Goal: Task Accomplishment & Management: Use online tool/utility

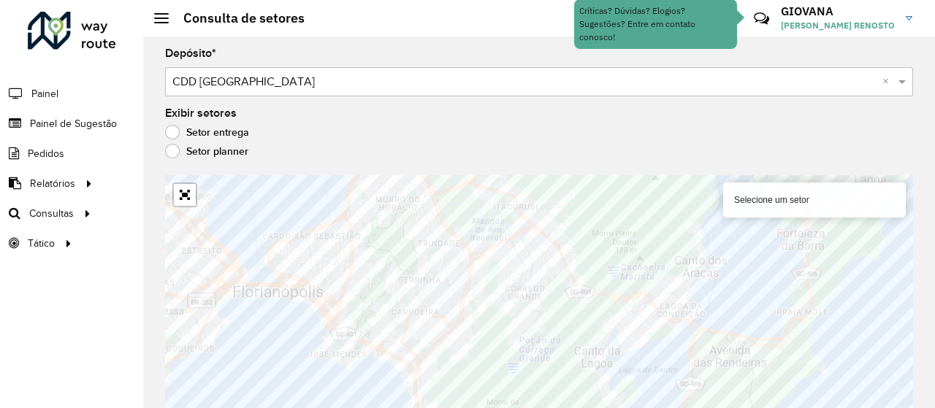
scroll to position [12, 0]
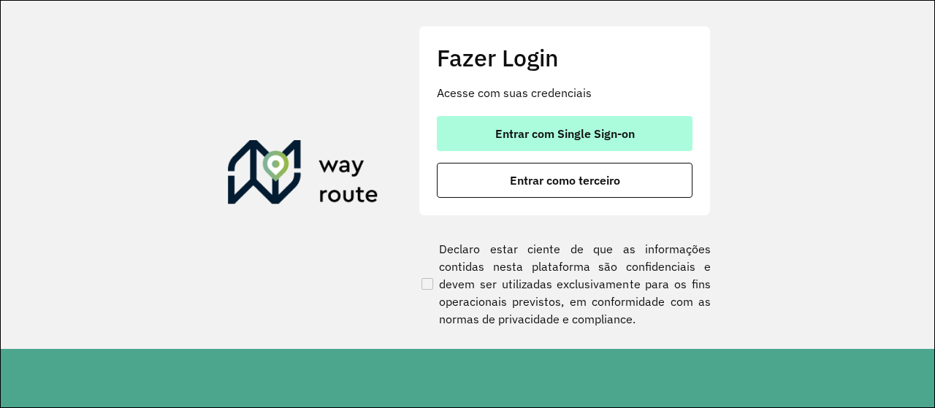
click at [601, 116] on button "Entrar com Single Sign-on" at bounding box center [565, 133] width 256 height 35
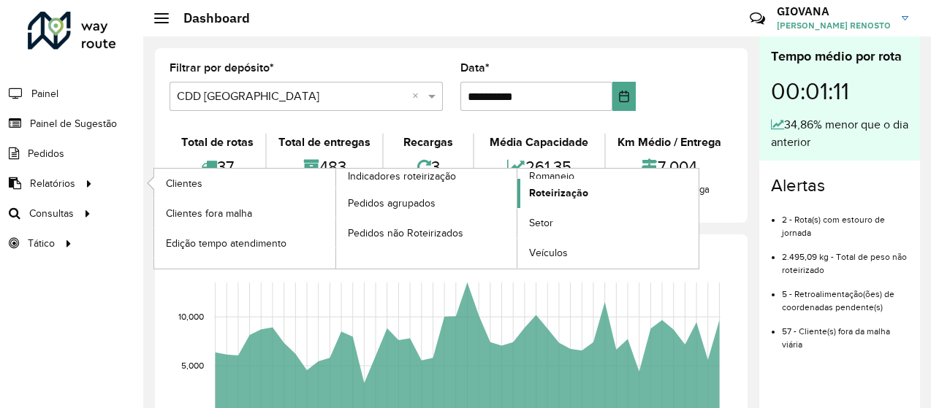
click at [566, 188] on span "Roteirização" at bounding box center [558, 193] width 59 height 15
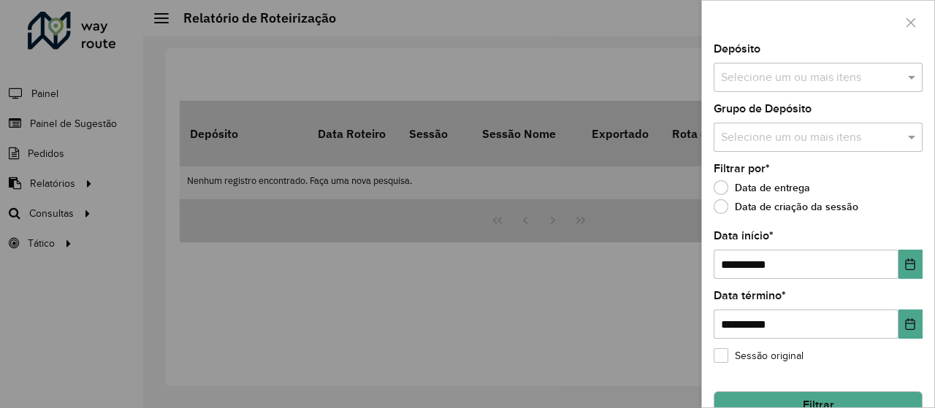
scroll to position [30, 0]
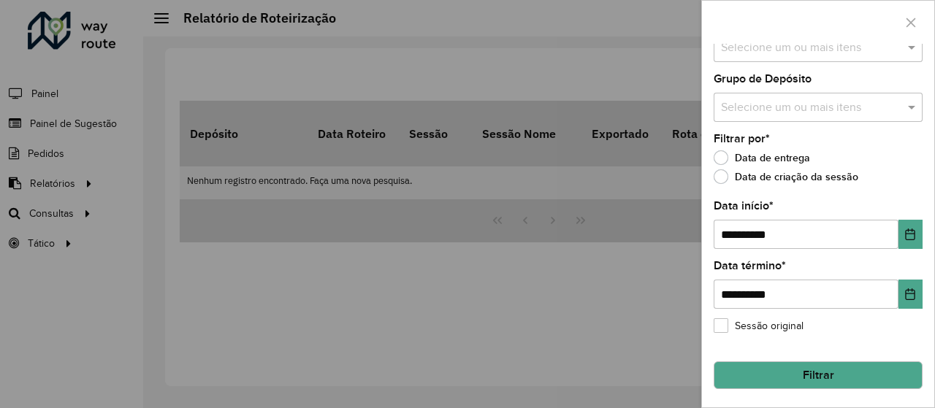
click at [829, 384] on button "Filtrar" at bounding box center [818, 376] width 209 height 28
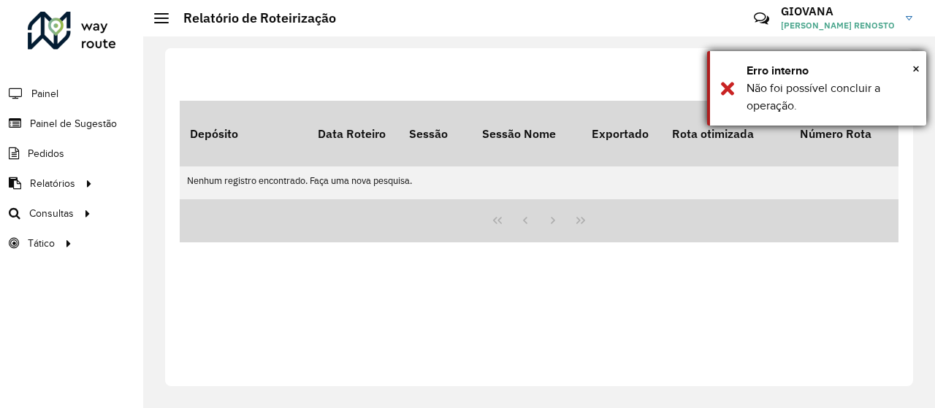
click at [924, 69] on div "× Erro interno Não foi possível concluir a operação." at bounding box center [816, 88] width 219 height 75
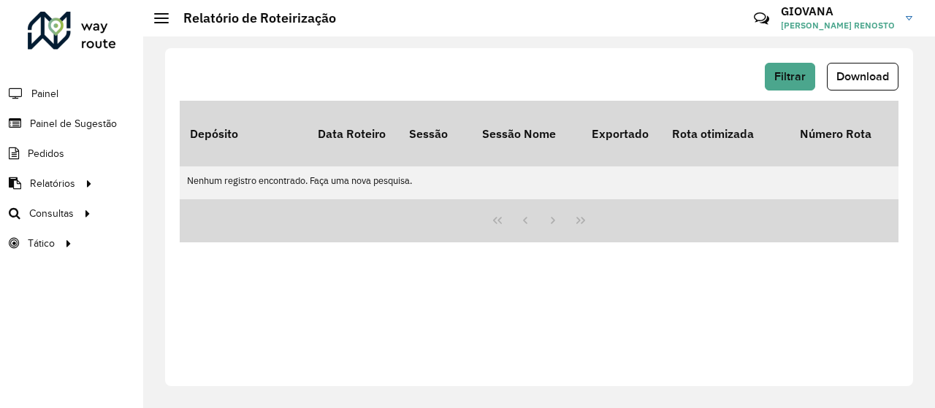
click at [821, 75] on div "Filtrar Download" at bounding box center [539, 77] width 719 height 28
click at [805, 78] on button "Filtrar" at bounding box center [790, 77] width 50 height 28
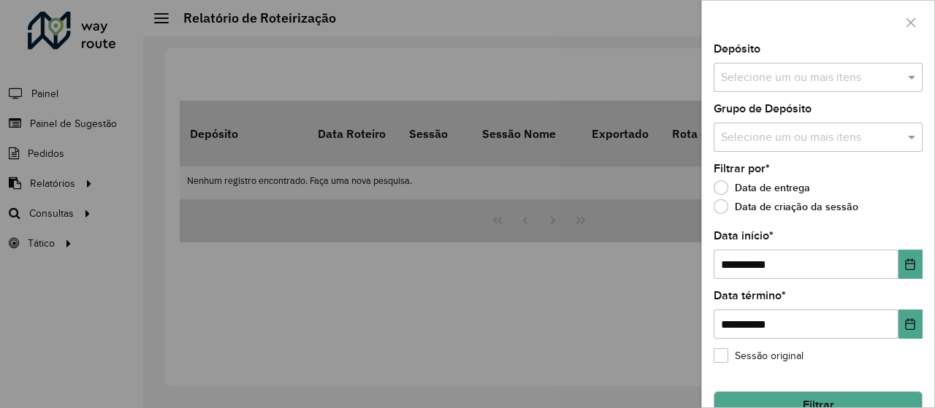
click at [785, 84] on input "text" at bounding box center [811, 78] width 187 height 18
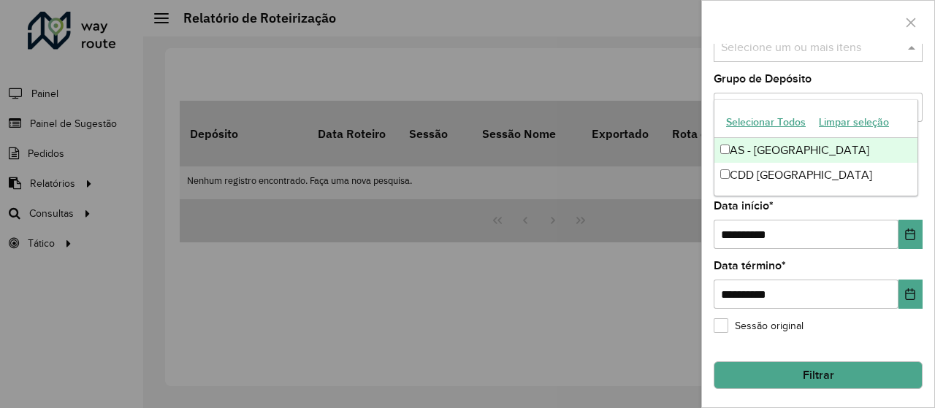
click at [781, 128] on button "Selecionar Todos" at bounding box center [766, 122] width 93 height 23
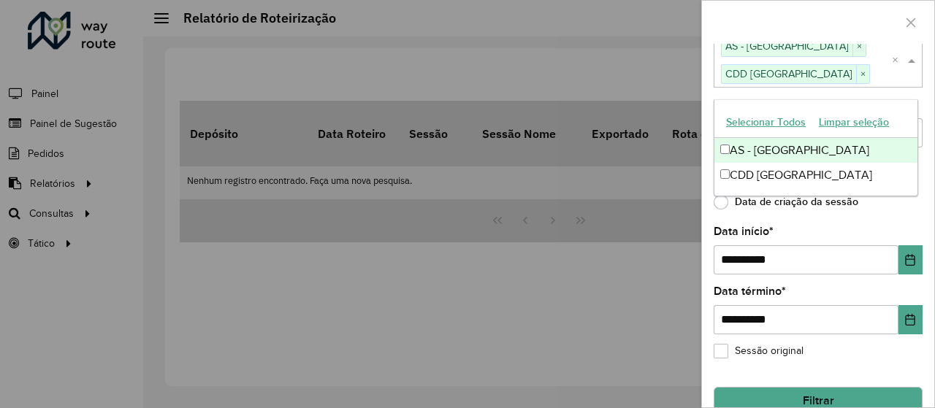
scroll to position [55, 0]
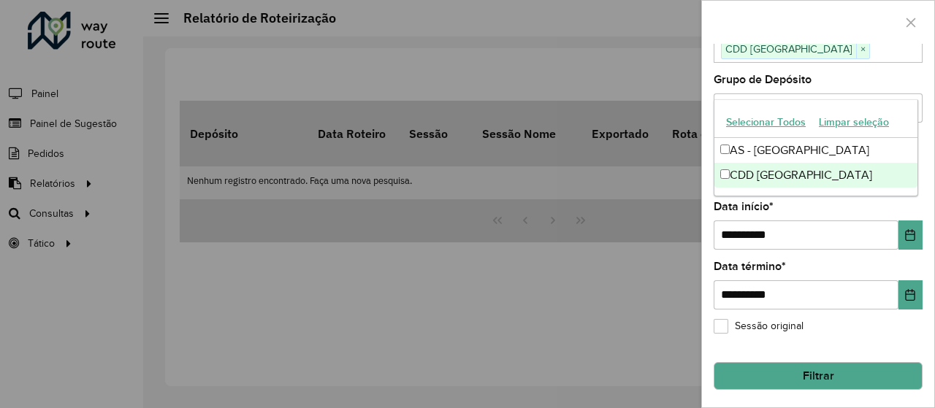
click at [814, 365] on button "Filtrar" at bounding box center [818, 376] width 209 height 28
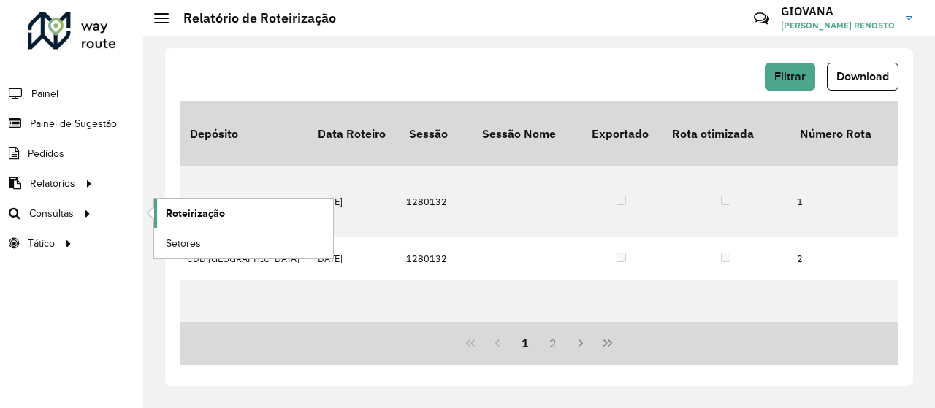
click at [225, 221] on link "Roteirização" at bounding box center [243, 213] width 179 height 29
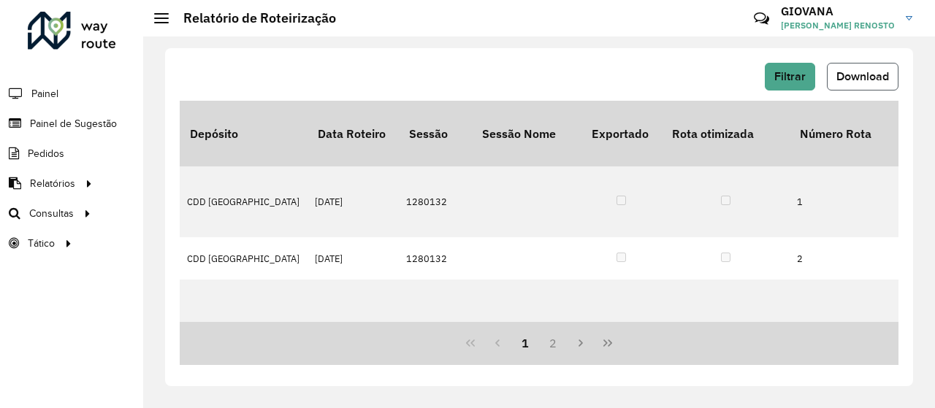
click at [890, 67] on button "Download" at bounding box center [863, 77] width 72 height 28
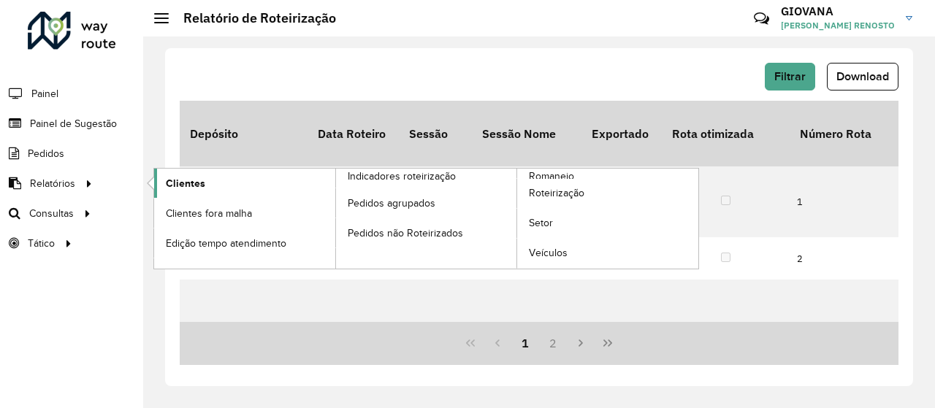
click at [279, 187] on link "Clientes" at bounding box center [244, 183] width 181 height 29
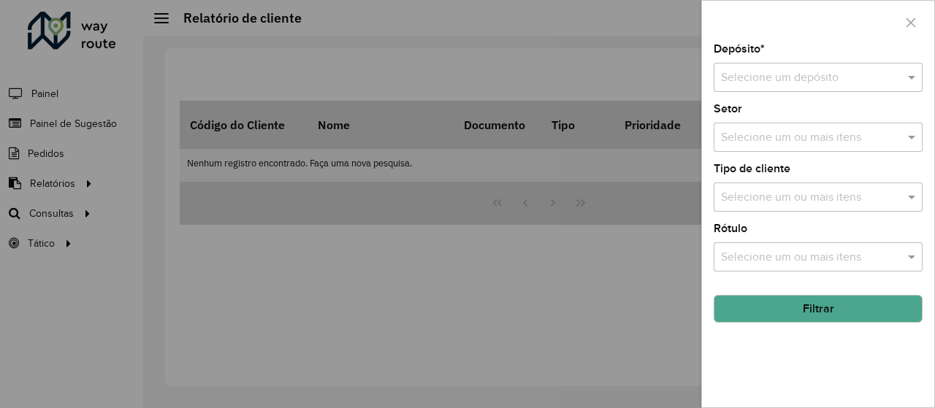
click at [814, 91] on div "Selecione um depósito" at bounding box center [818, 77] width 209 height 29
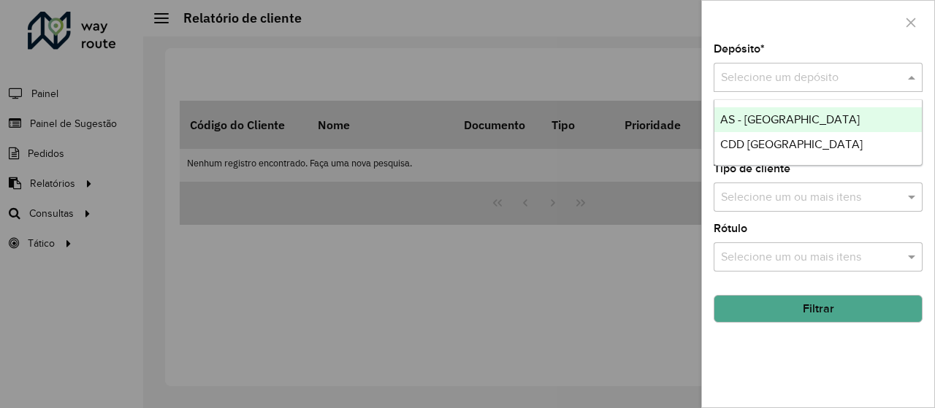
click at [759, 115] on span "AS - Florianópolis" at bounding box center [791, 119] width 140 height 12
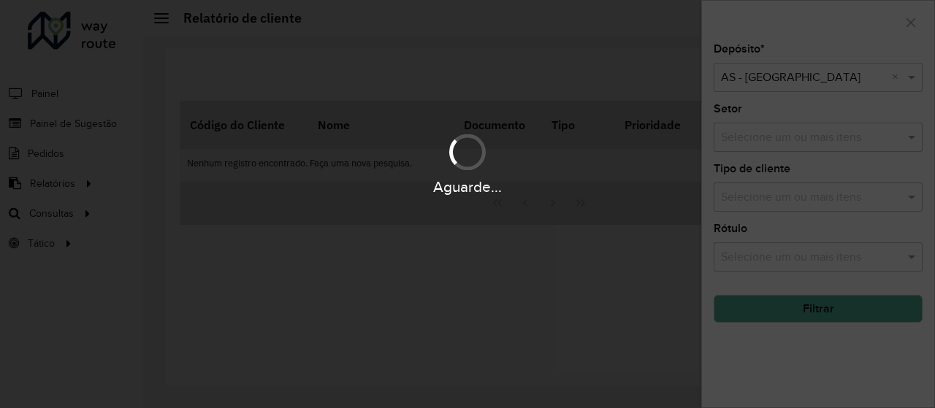
click at [791, 79] on div "Aguarde..." at bounding box center [467, 204] width 935 height 408
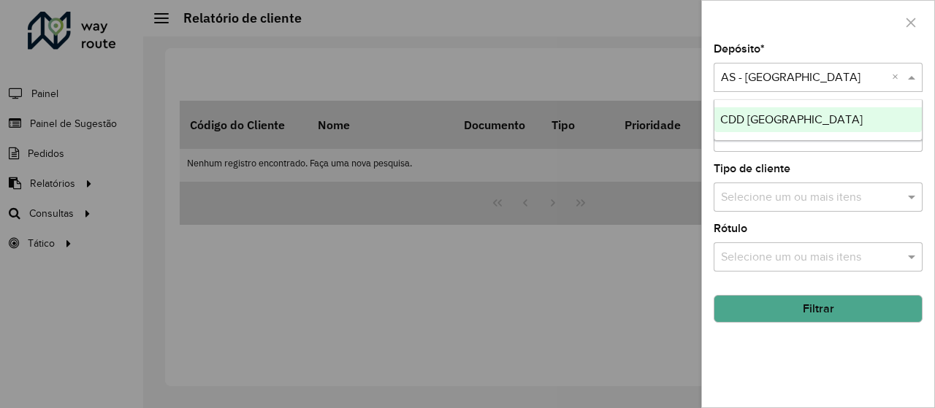
click at [804, 77] on input "text" at bounding box center [803, 78] width 165 height 18
click at [799, 120] on span "CDD [GEOGRAPHIC_DATA]" at bounding box center [792, 119] width 142 height 12
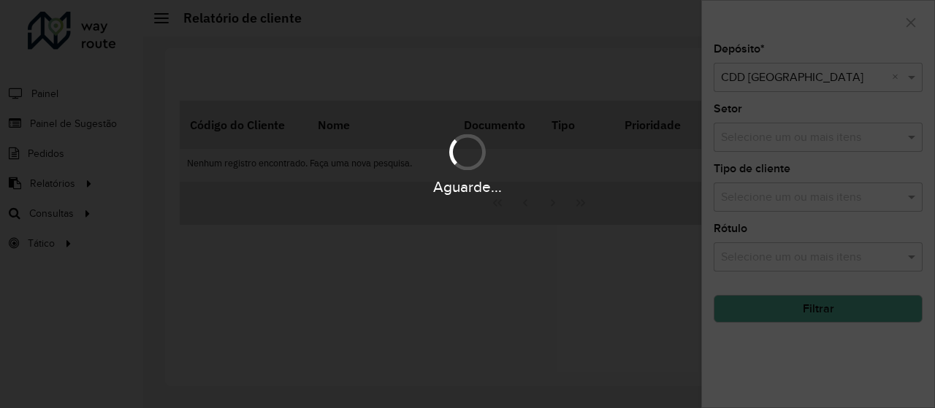
click at [823, 313] on div "Aguarde..." at bounding box center [467, 204] width 935 height 408
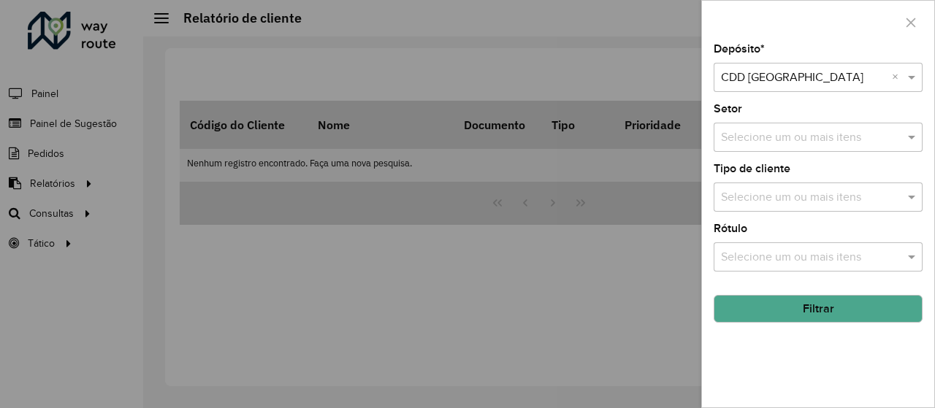
click at [842, 324] on div "Depósito * Selecione um depósito × CDD Florianópolis × Setor Selecione um ou ma…" at bounding box center [818, 226] width 232 height 364
click at [827, 306] on button "Filtrar" at bounding box center [818, 309] width 209 height 28
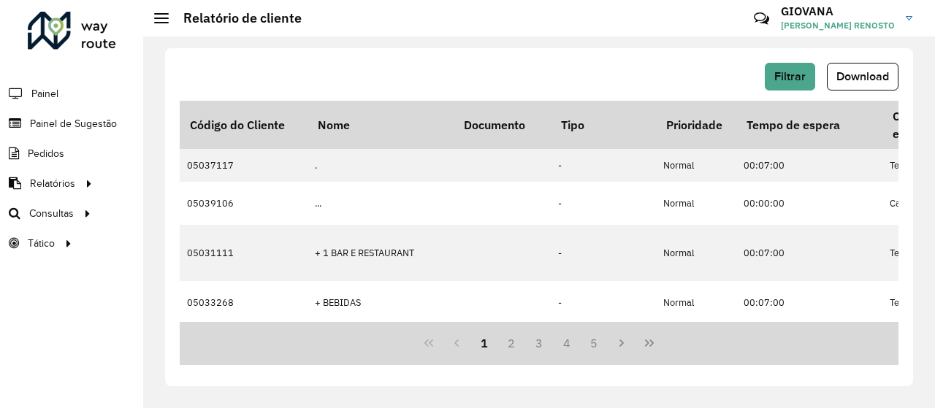
click at [571, 64] on div "Filtrar Download" at bounding box center [539, 77] width 719 height 28
click at [866, 77] on span "Download" at bounding box center [863, 76] width 53 height 12
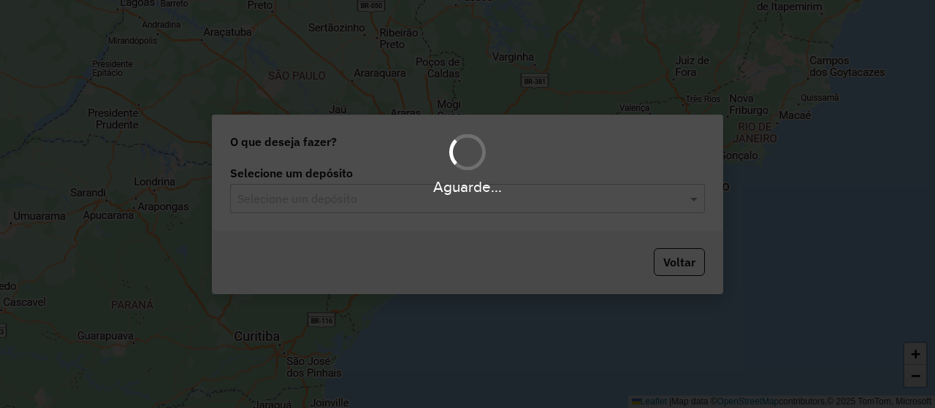
click at [422, 213] on div "Selecione um depósito Selecione um depósito" at bounding box center [468, 196] width 510 height 69
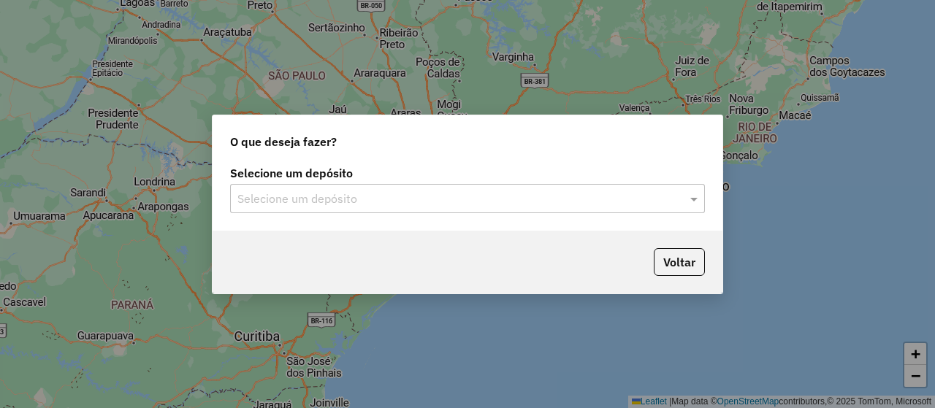
click at [358, 198] on input "text" at bounding box center [452, 200] width 431 height 18
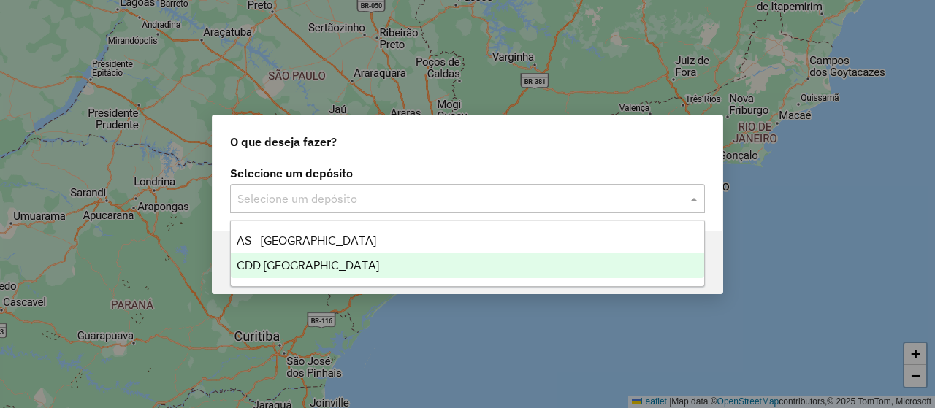
click at [302, 259] on span "CDD [GEOGRAPHIC_DATA]" at bounding box center [308, 265] width 142 height 12
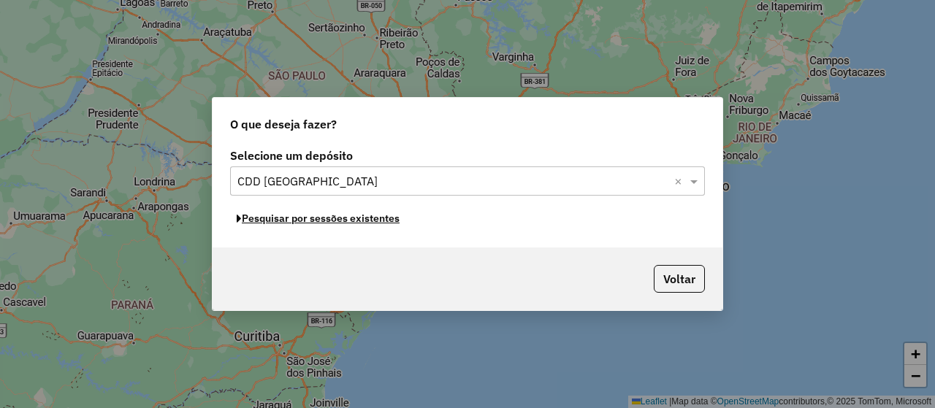
click at [386, 219] on button "Pesquisar por sessões existentes" at bounding box center [318, 219] width 176 height 23
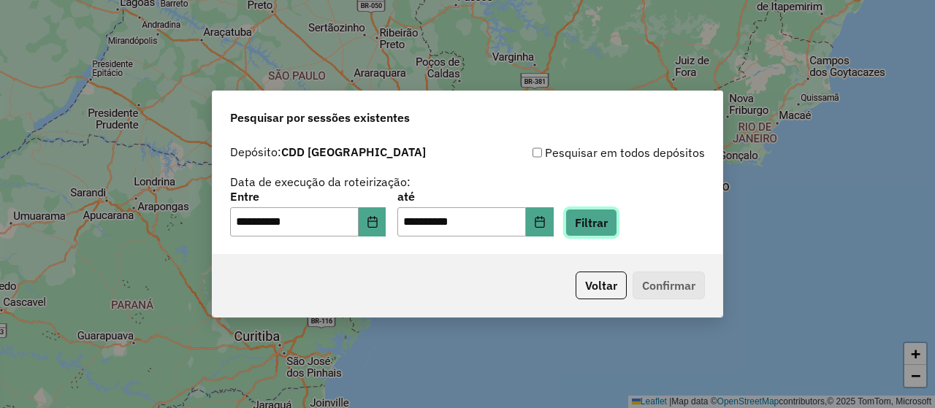
click at [601, 224] on button "Filtrar" at bounding box center [592, 223] width 52 height 28
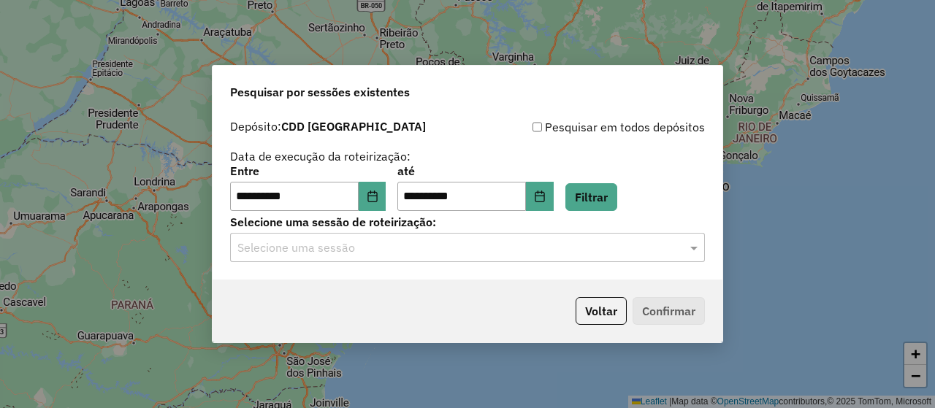
click at [449, 256] on input "text" at bounding box center [452, 249] width 431 height 18
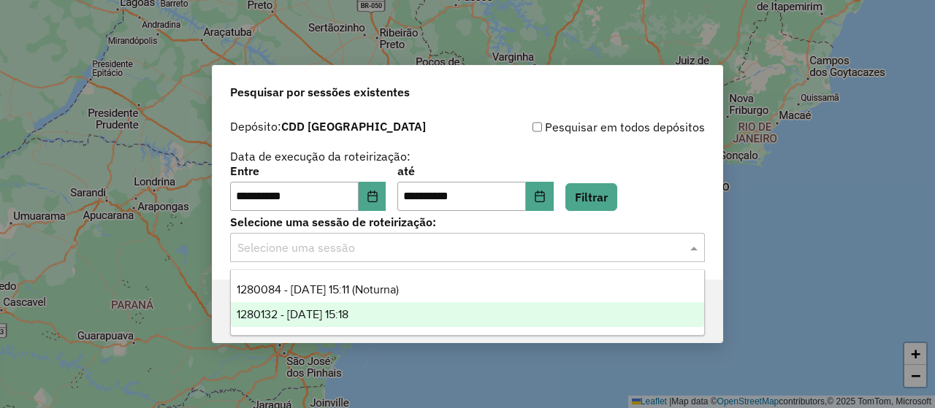
click at [395, 311] on div "1280132 - 22/09/2025 15:18" at bounding box center [468, 315] width 474 height 25
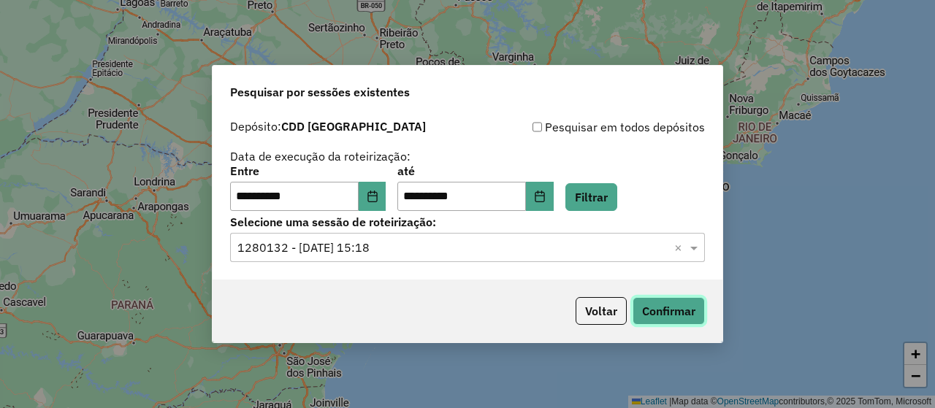
click at [689, 307] on button "Confirmar" at bounding box center [669, 311] width 72 height 28
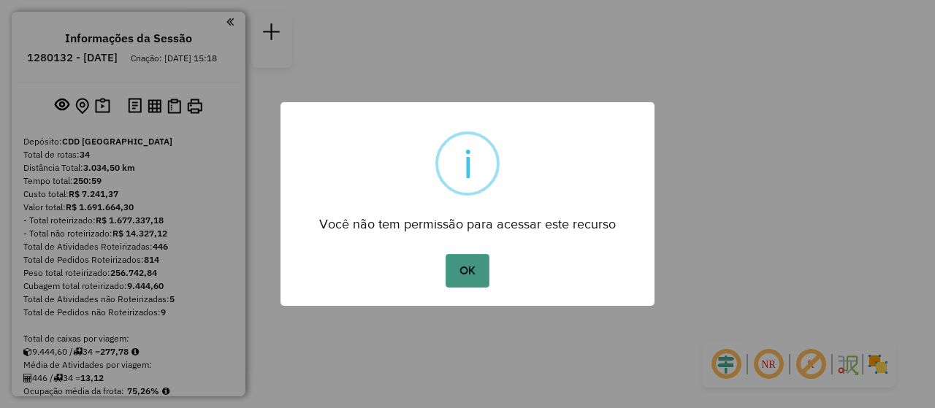
click at [475, 272] on button "OK" at bounding box center [467, 271] width 43 height 34
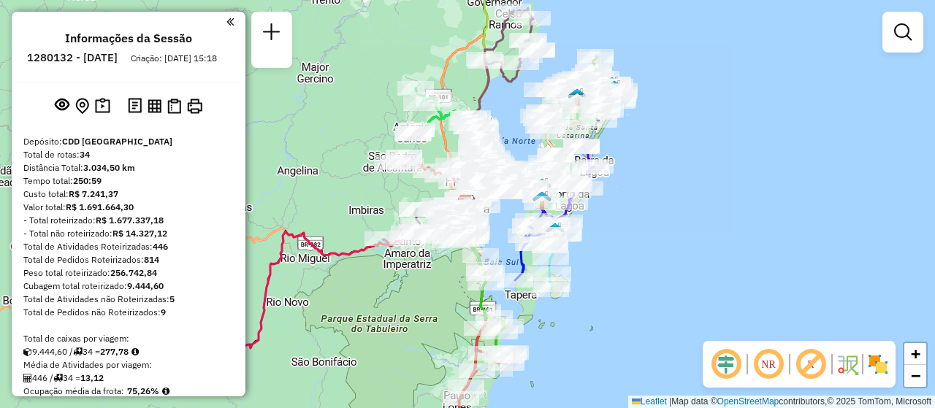
scroll to position [2520, 0]
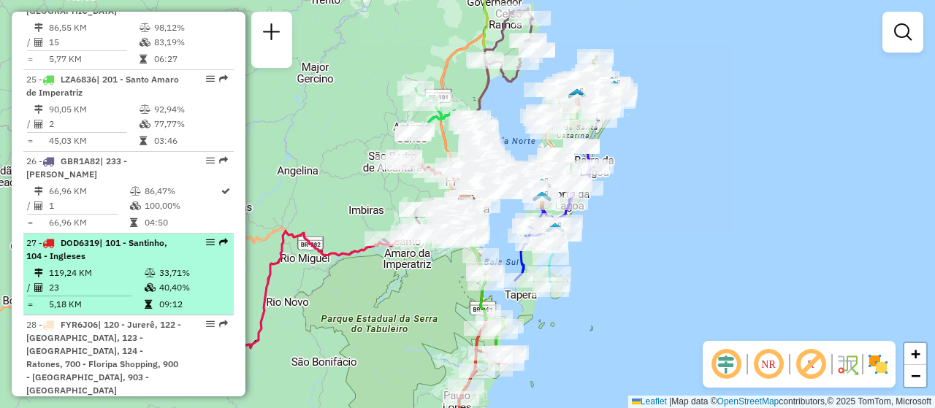
click at [199, 237] on div "27 - DOD6319 | 101 - Santinho, 104 - Ingleses" at bounding box center [128, 250] width 205 height 26
select select "**********"
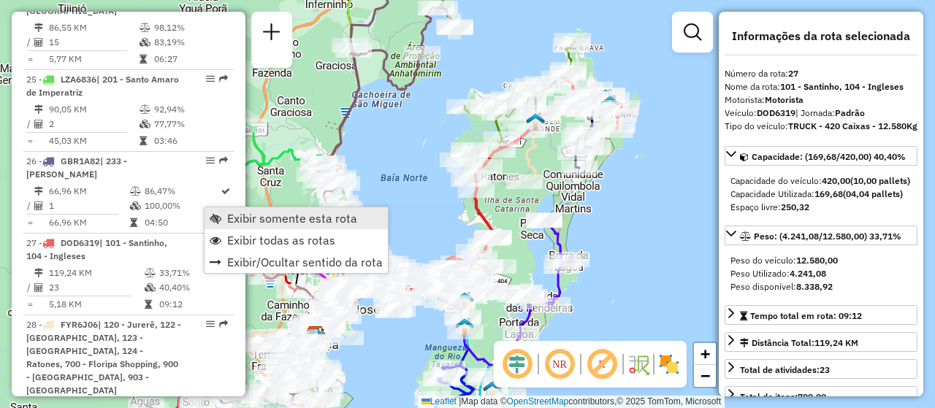
click at [246, 213] on span "Exibir somente esta rota" at bounding box center [292, 219] width 130 height 12
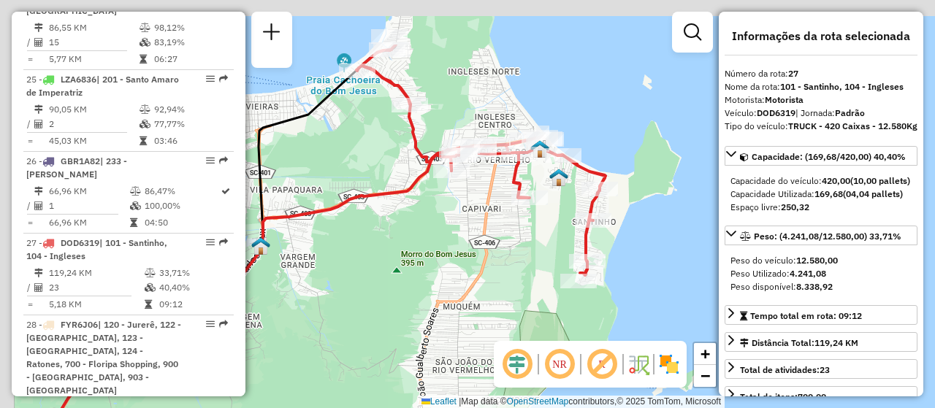
drag, startPoint x: 512, startPoint y: 154, endPoint x: 564, endPoint y: 240, distance: 100.4
click at [564, 240] on div "Rota 27 - Placa DOD6319 05025919 - PAULO ROBERTO BAZILI Janela de atendimento G…" at bounding box center [467, 204] width 935 height 408
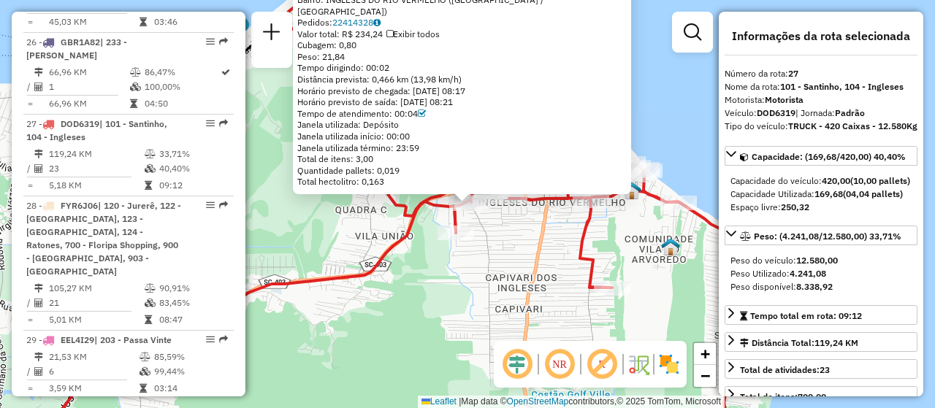
scroll to position [2703, 0]
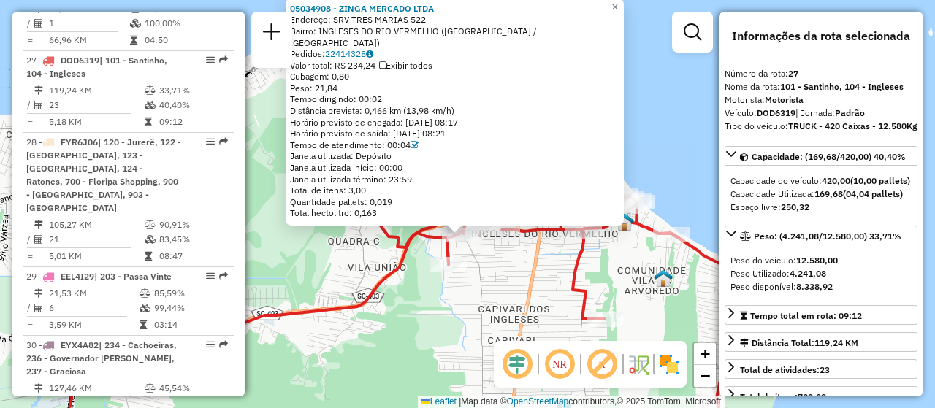
drag, startPoint x: 435, startPoint y: 246, endPoint x: 420, endPoint y: 298, distance: 54.6
click at [420, 298] on div "Rota 27 - Placa DOD6319 05039851 - 57.495.153 SALVIO HOHMANN 05034908 - ZINGA M…" at bounding box center [467, 204] width 935 height 408
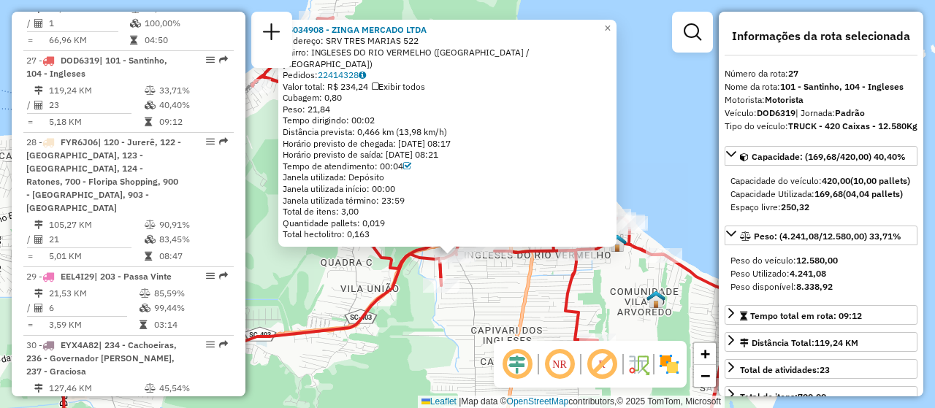
click at [560, 302] on icon at bounding box center [500, 234] width 497 height 432
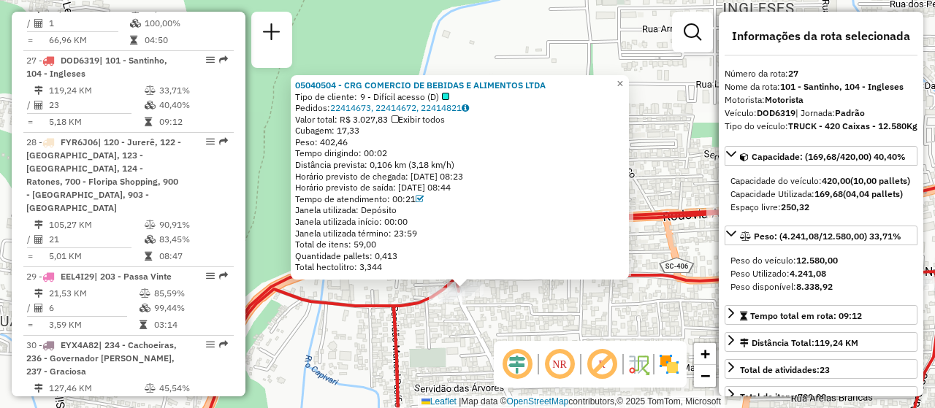
drag, startPoint x: 476, startPoint y: 231, endPoint x: 474, endPoint y: 316, distance: 84.8
click at [474, 316] on div "05040504 - CRG COMERCIO DE BEBIDAS E ALIMENTOS LTDA Tipo de cliente: 9 - Difíci…" at bounding box center [467, 204] width 935 height 408
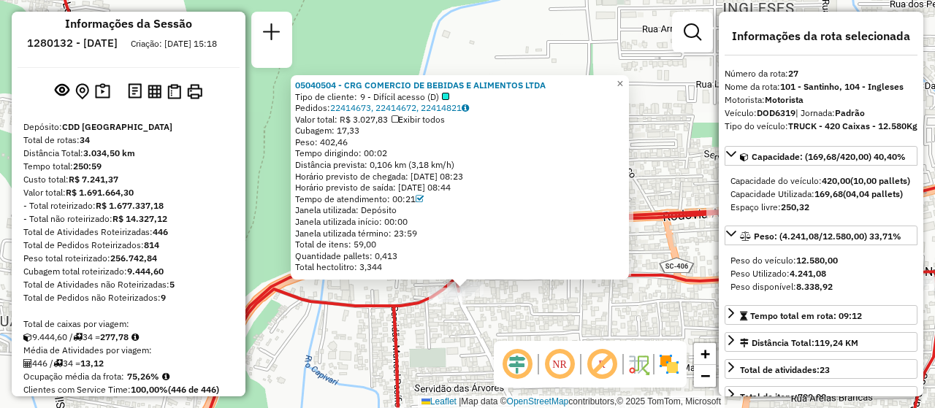
scroll to position [0, 0]
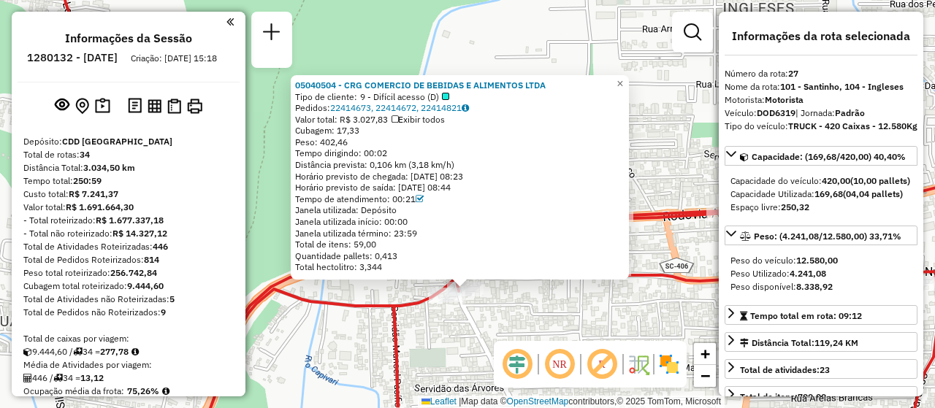
click at [78, 64] on h6 "1280132 - 22/09/2025" at bounding box center [72, 57] width 91 height 13
copy h6 "1280132"
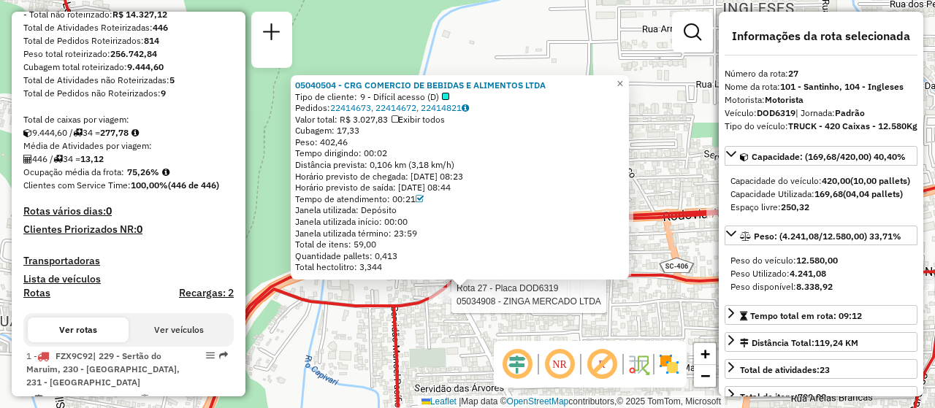
click at [455, 303] on div at bounding box center [447, 295] width 37 height 15
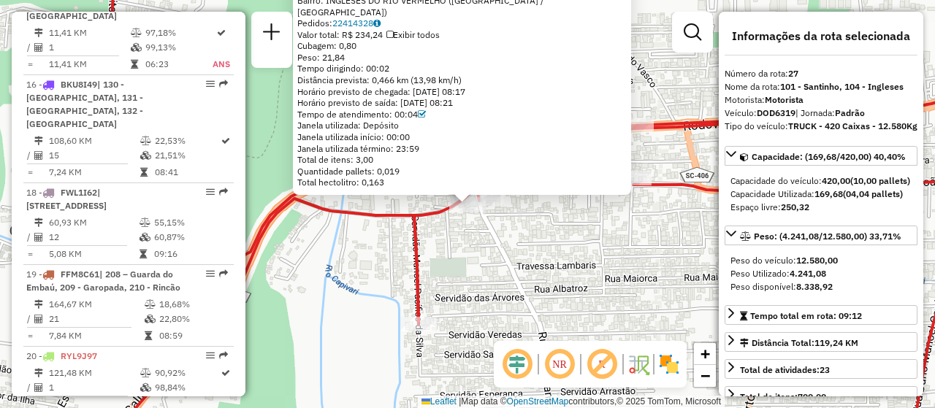
scroll to position [2703, 0]
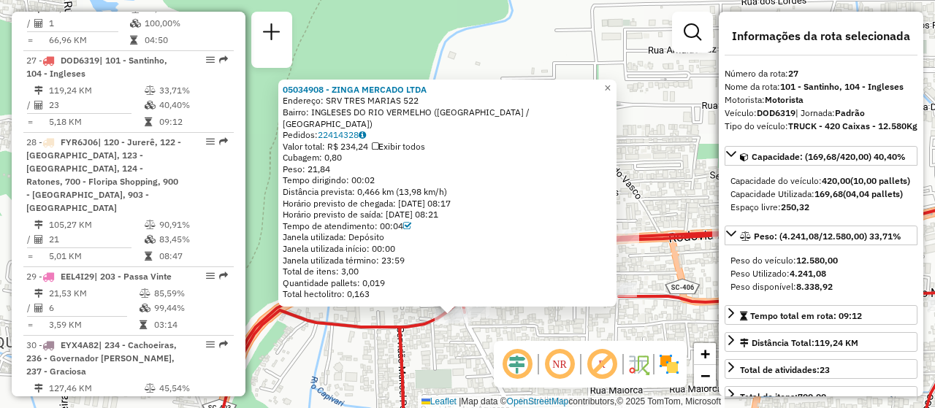
drag, startPoint x: 395, startPoint y: 314, endPoint x: 394, endPoint y: 365, distance: 50.4
click at [394, 365] on icon at bounding box center [551, 316] width 927 height 490
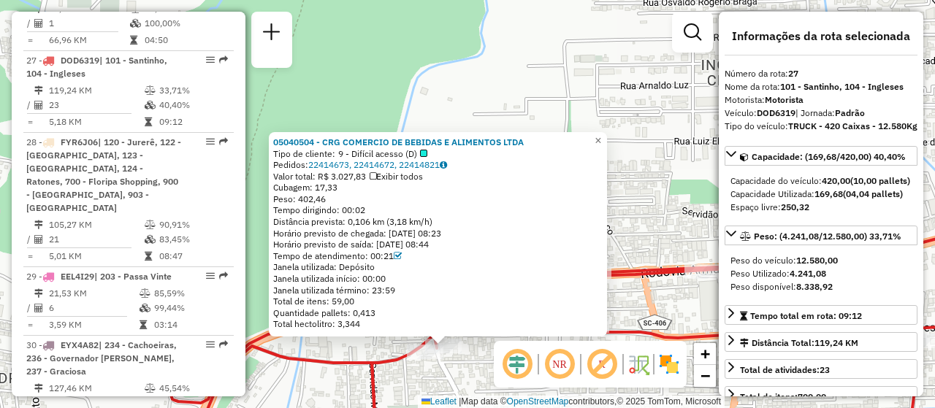
drag, startPoint x: 483, startPoint y: 235, endPoint x: 459, endPoint y: 376, distance: 143.8
click at [459, 376] on div "05040504 - CRG COMERCIO DE BEBIDAS E ALIMENTOS LTDA Tipo de cliente: 9 - Difíci…" at bounding box center [467, 204] width 935 height 408
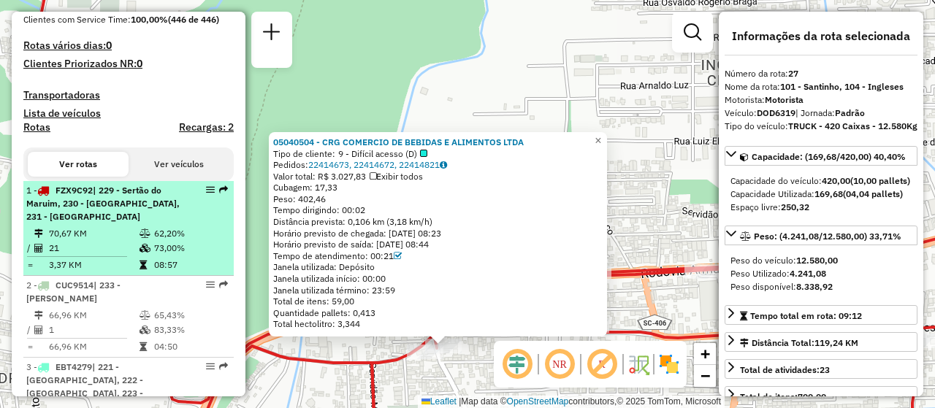
click at [201, 194] on div at bounding box center [206, 190] width 44 height 9
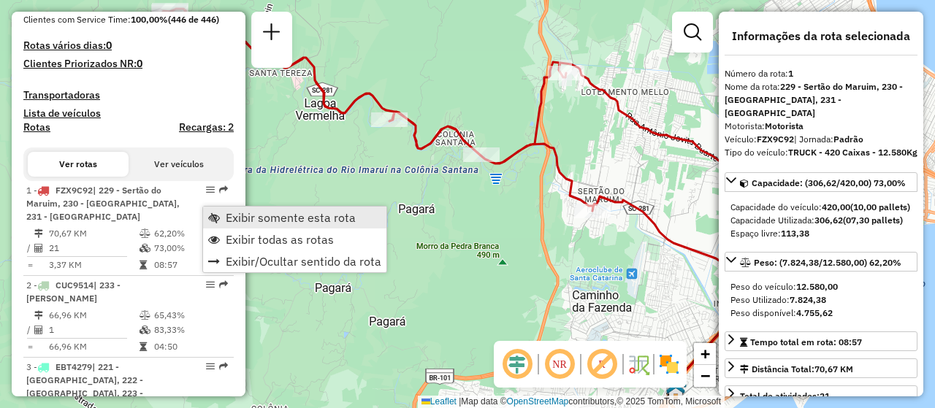
click at [281, 216] on span "Exibir somente esta rota" at bounding box center [291, 218] width 130 height 12
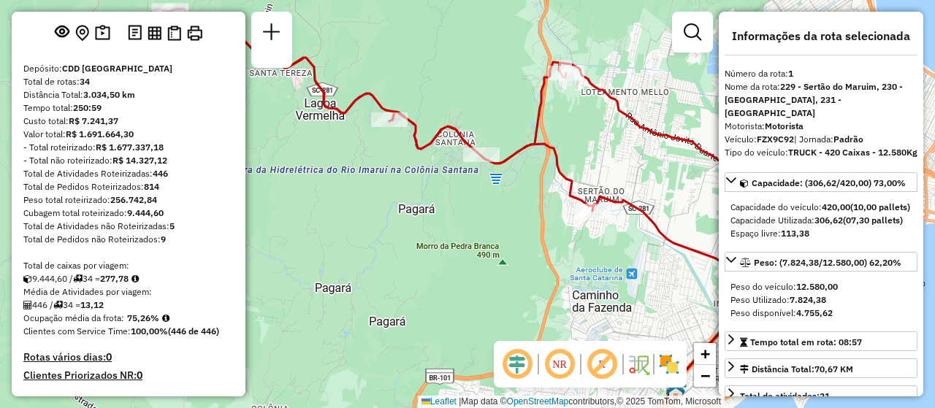
scroll to position [0, 0]
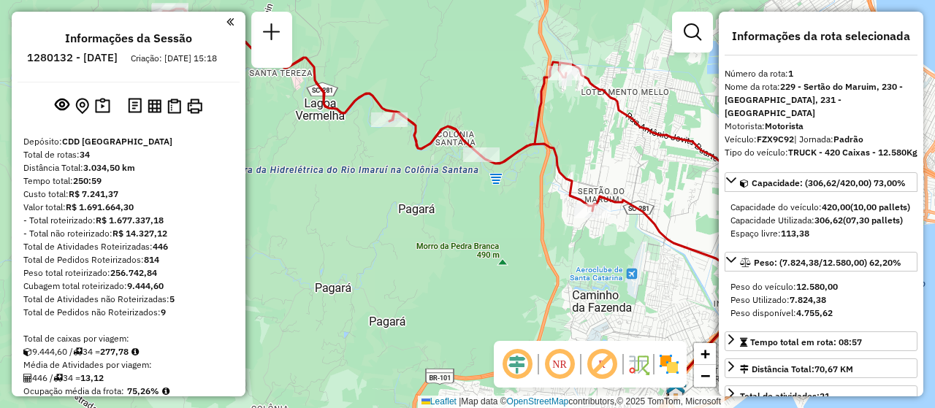
click at [91, 58] on h6 "1280132 - 22/09/2025" at bounding box center [72, 57] width 91 height 13
copy h6 "1280132"
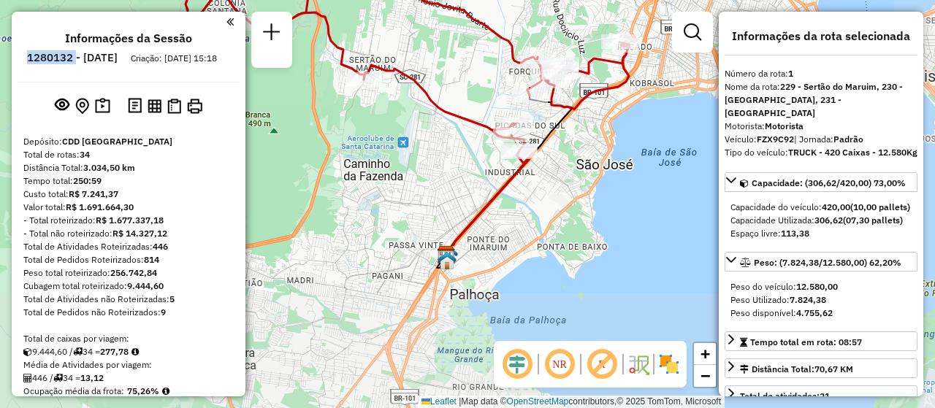
drag, startPoint x: 597, startPoint y: 248, endPoint x: 368, endPoint y: 116, distance: 263.8
click at [368, 116] on div "Janela de atendimento Grade de atendimento Capacidade Transportadoras Veículos …" at bounding box center [467, 204] width 935 height 408
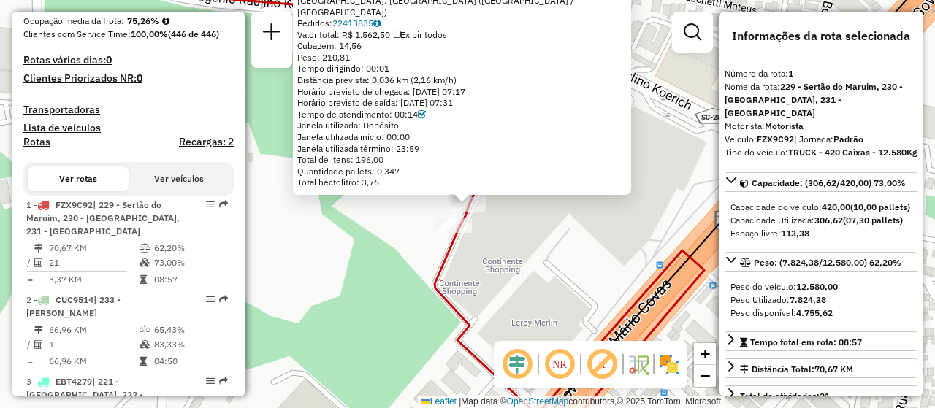
scroll to position [568, 0]
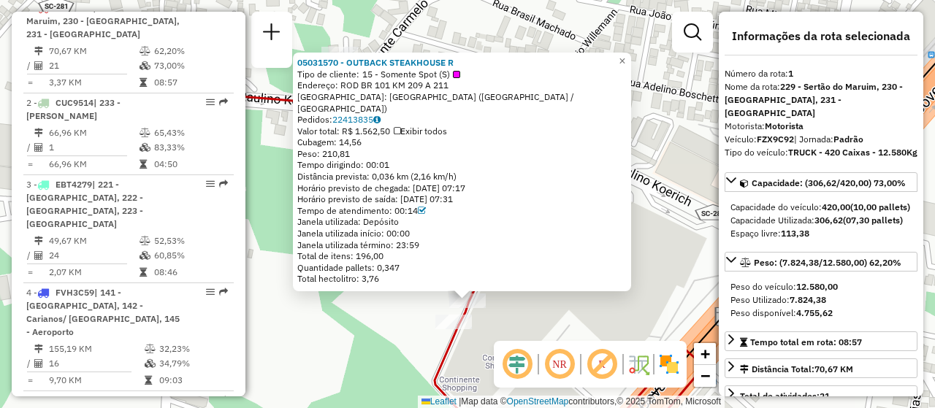
drag, startPoint x: 502, startPoint y: 237, endPoint x: 500, endPoint y: 341, distance: 103.8
click at [500, 341] on div "05031570 - OUTBACK STEAKHOUSE R Tipo de cliente: 15 - Somente Spot (S) Endereço…" at bounding box center [467, 204] width 935 height 408
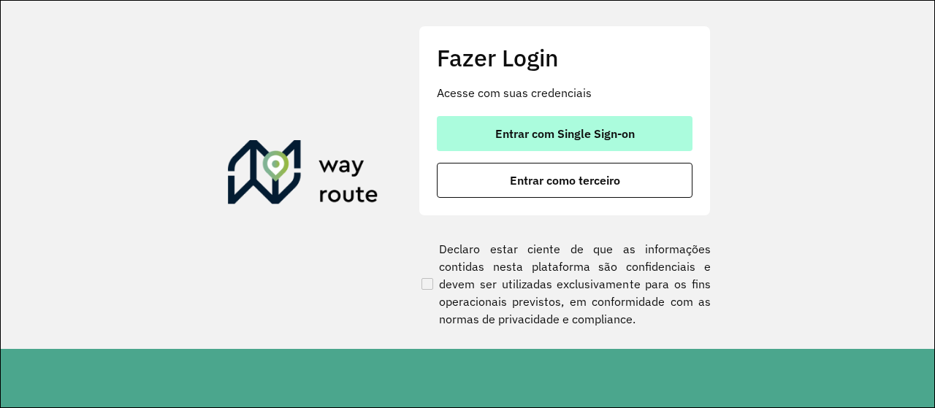
click at [504, 150] on button "Entrar com Single Sign-on" at bounding box center [565, 133] width 256 height 35
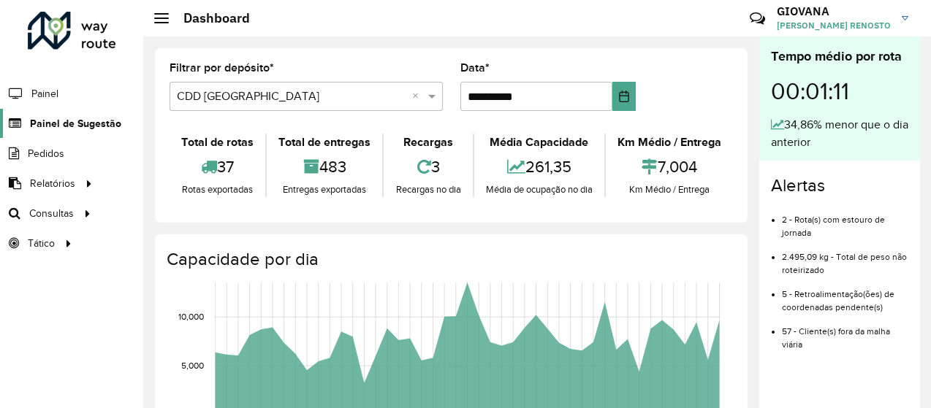
click at [88, 118] on span "Painel de Sugestão" at bounding box center [75, 123] width 91 height 15
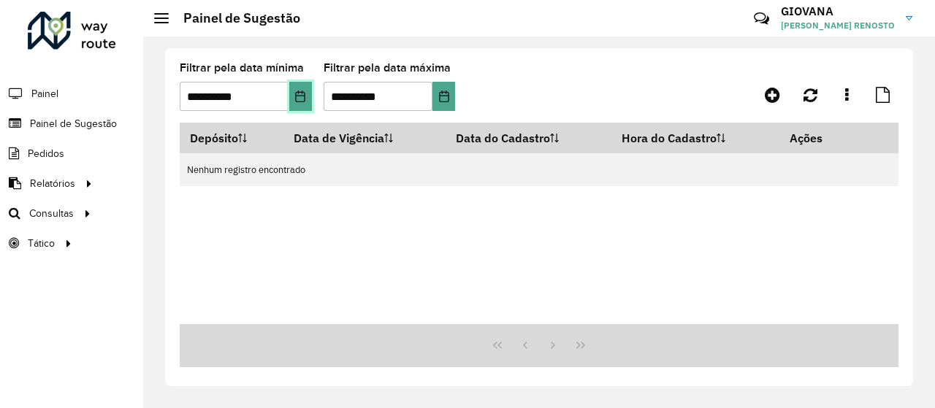
click at [303, 101] on icon "Choose Date" at bounding box center [300, 97] width 12 height 12
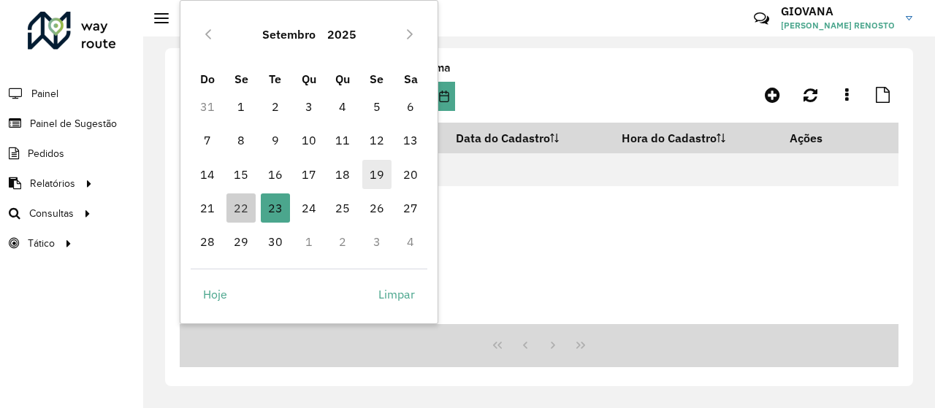
click at [385, 175] on span "19" at bounding box center [376, 174] width 29 height 29
type input "**********"
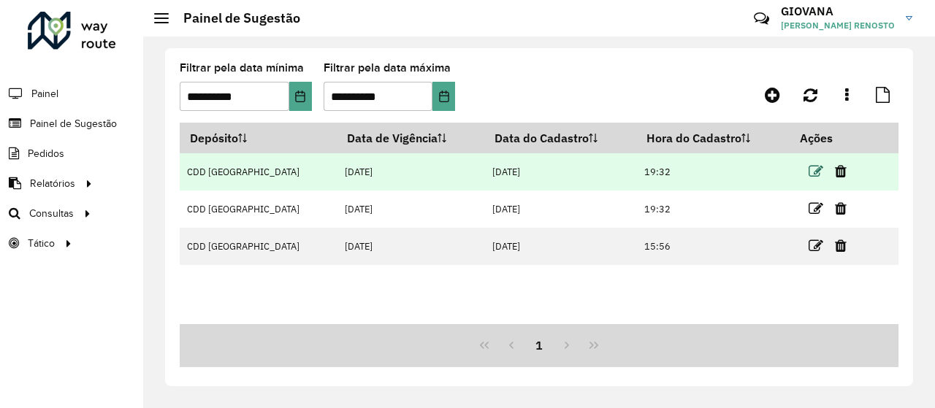
click at [817, 170] on icon at bounding box center [816, 171] width 15 height 15
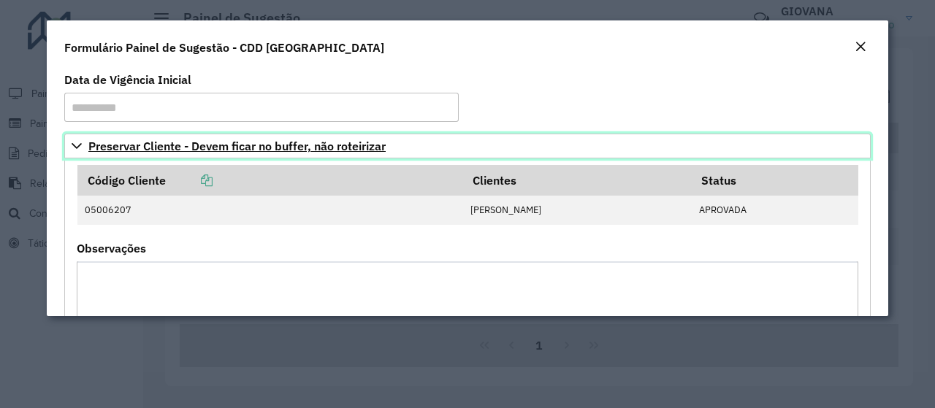
click at [114, 151] on span "Preservar Cliente - Devem ficar no buffer, não roteirizar" at bounding box center [236, 146] width 297 height 12
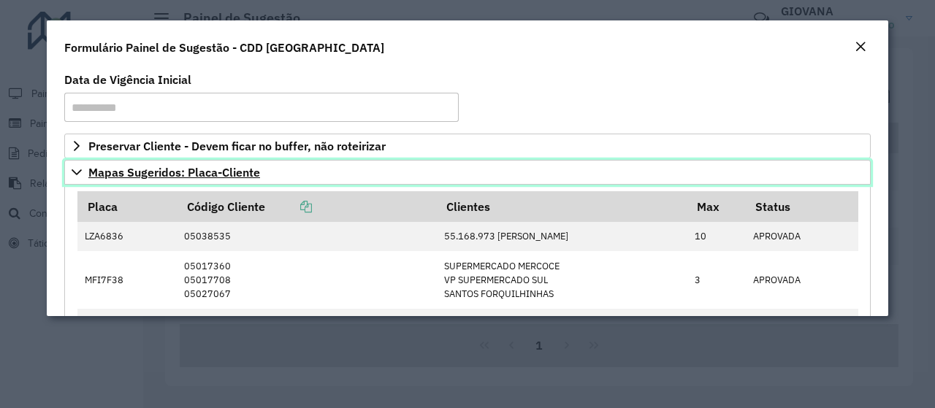
click at [132, 177] on span "Mapas Sugeridos: Placa-Cliente" at bounding box center [174, 173] width 172 height 12
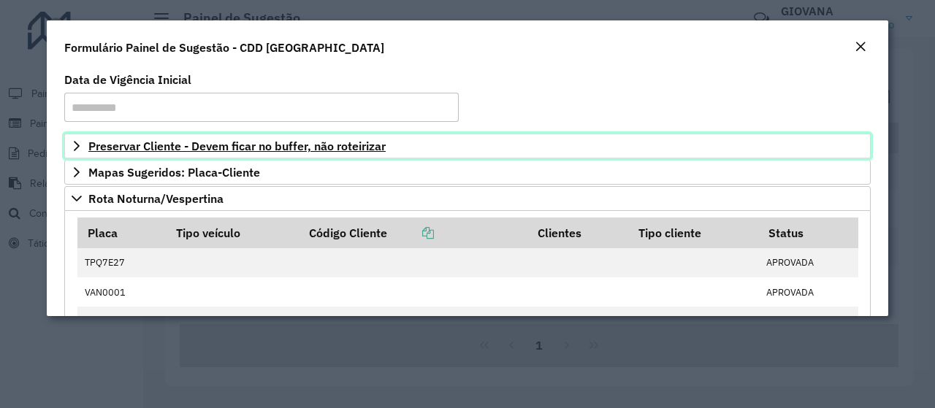
click at [153, 150] on span "Preservar Cliente - Devem ficar no buffer, não roteirizar" at bounding box center [236, 146] width 297 height 12
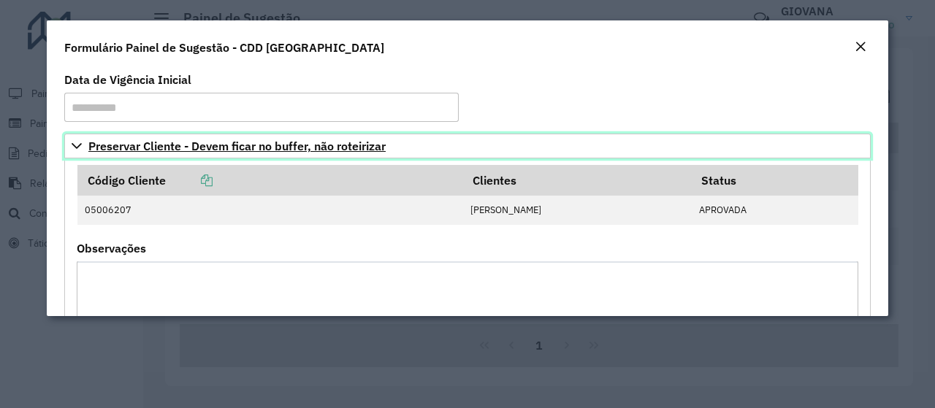
click at [156, 147] on span "Preservar Cliente - Devem ficar no buffer, não roteirizar" at bounding box center [236, 146] width 297 height 12
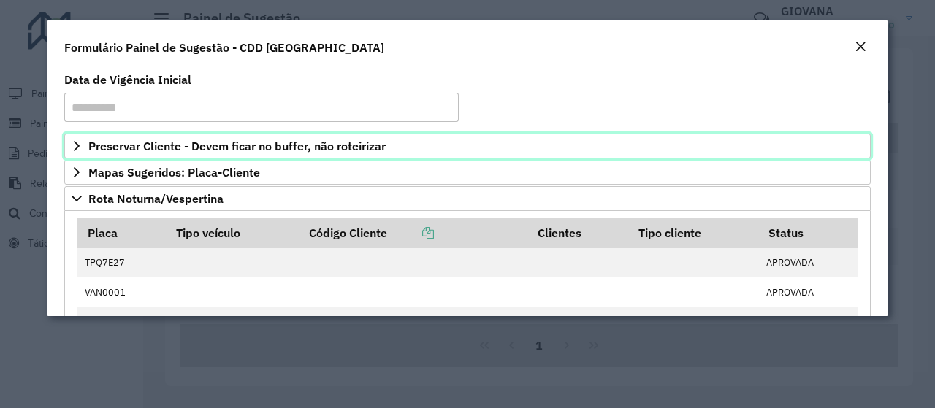
scroll to position [73, 0]
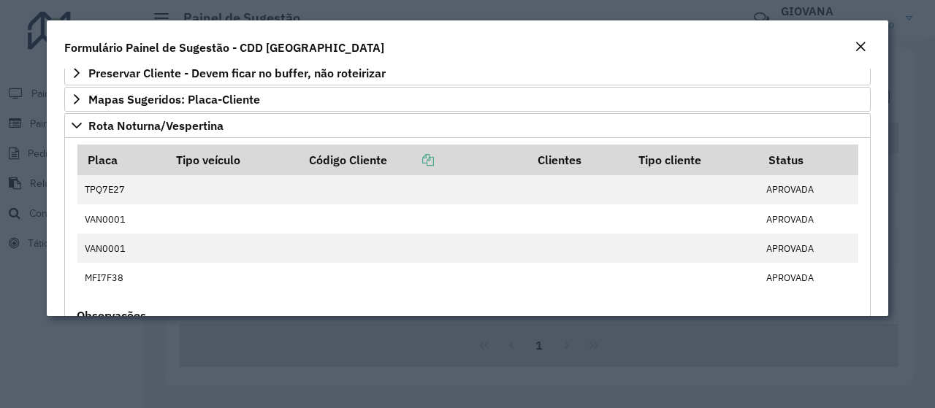
click at [140, 138] on div "Placa Tipo veículo Código Cliente Clientes Tipo cliente Status TPQ7E27 APROVADA…" at bounding box center [467, 331] width 807 height 386
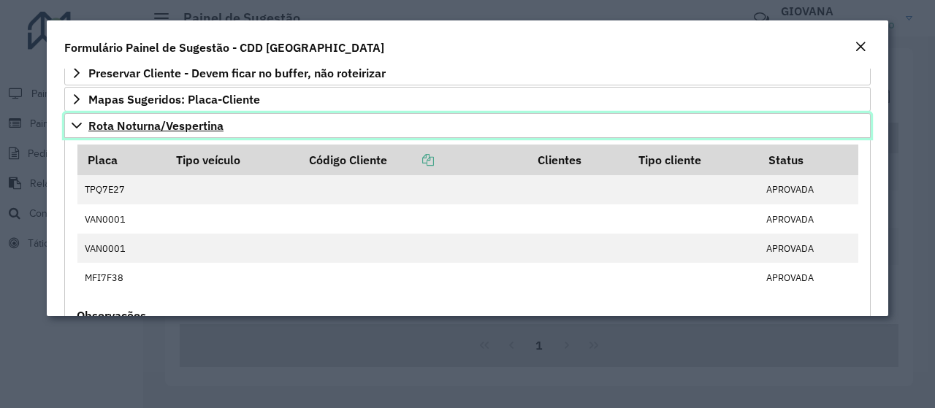
click at [157, 126] on span "Rota Noturna/Vespertina" at bounding box center [155, 126] width 135 height 12
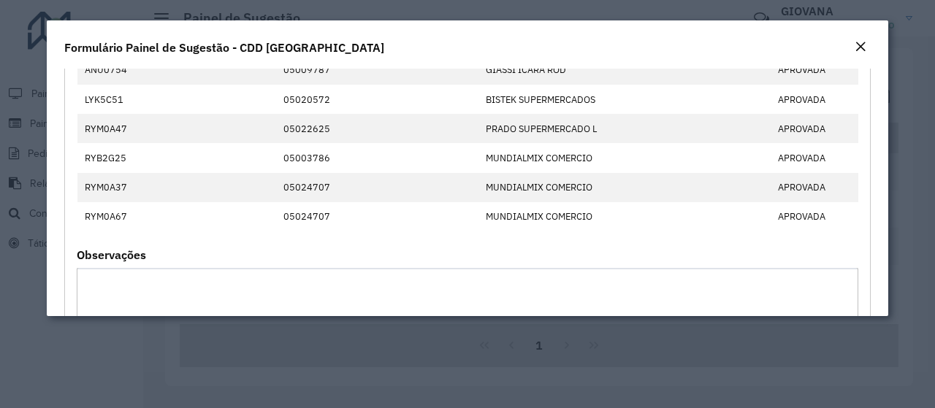
scroll to position [0, 0]
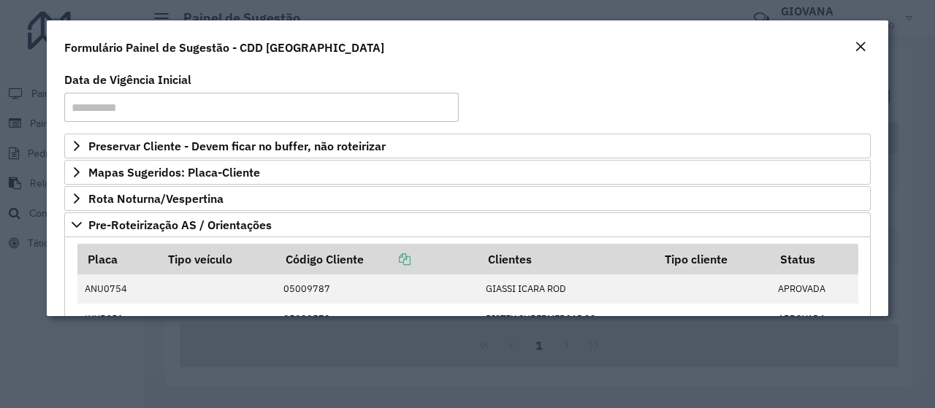
click at [865, 37] on div "Formulário Painel de Sugestão - CDD [GEOGRAPHIC_DATA]" at bounding box center [468, 44] width 842 height 48
click at [866, 47] on em "Close" at bounding box center [861, 47] width 12 height 12
